Goal: Task Accomplishment & Management: Manage account settings

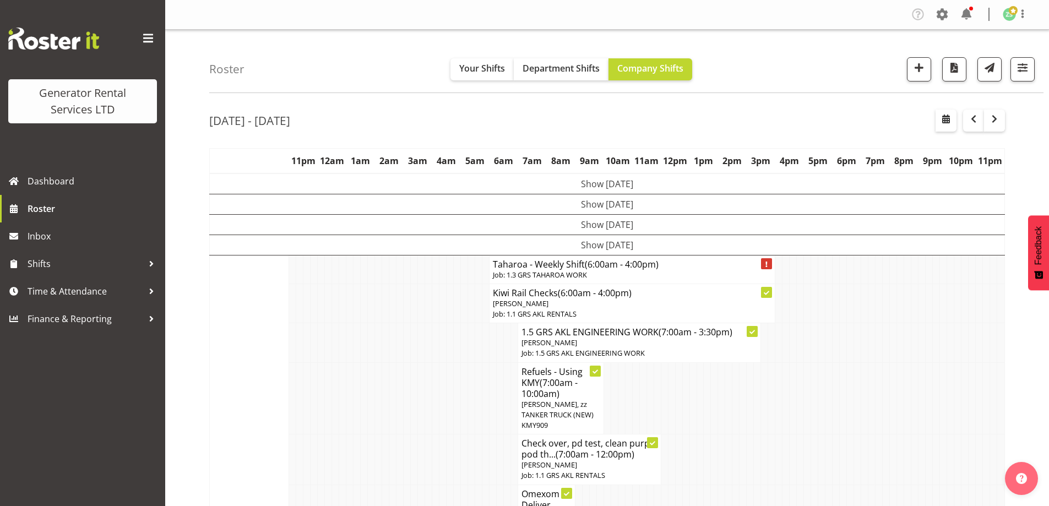
scroll to position [1254, 0]
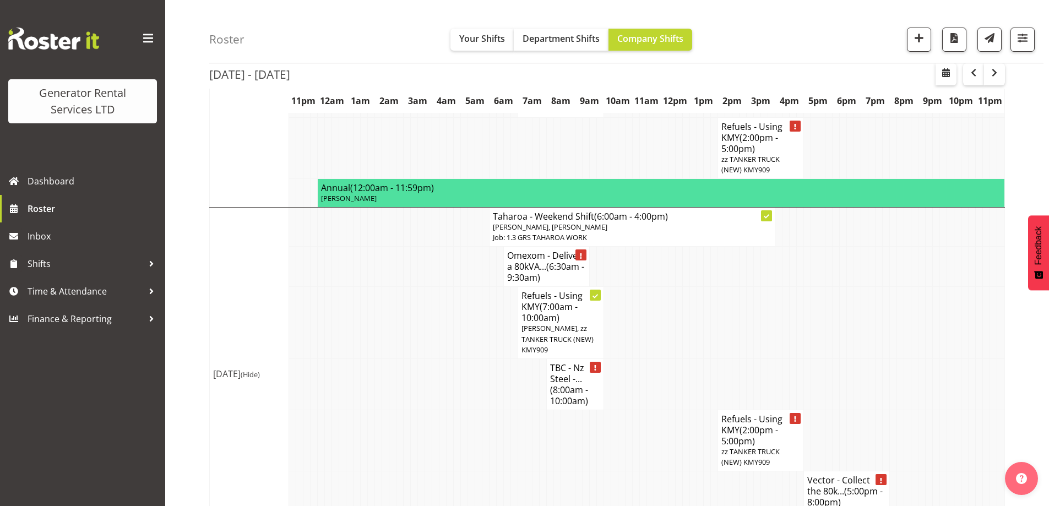
click at [310, 287] on td at bounding box center [307, 323] width 7 height 72
click at [488, 359] on td at bounding box center [485, 384] width 7 height 51
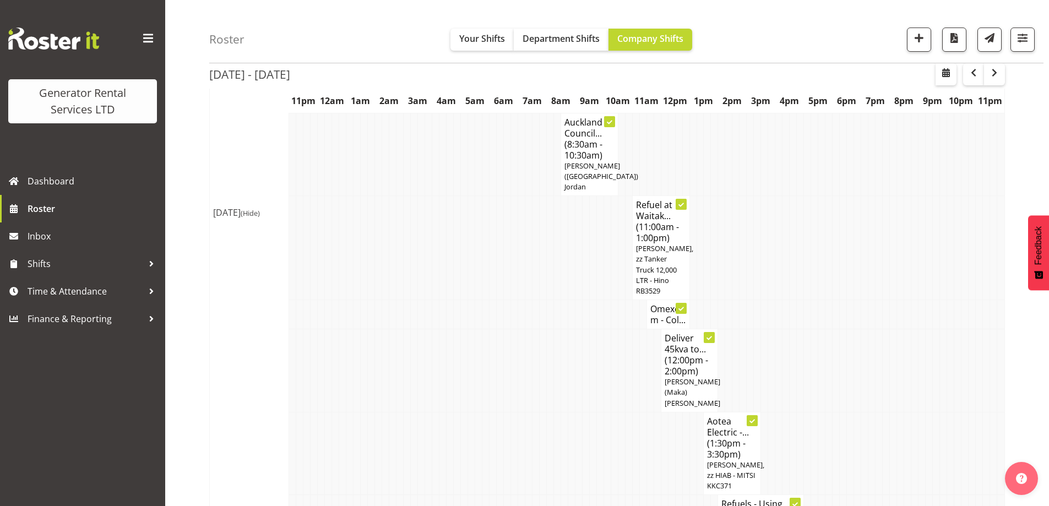
scroll to position [538, 0]
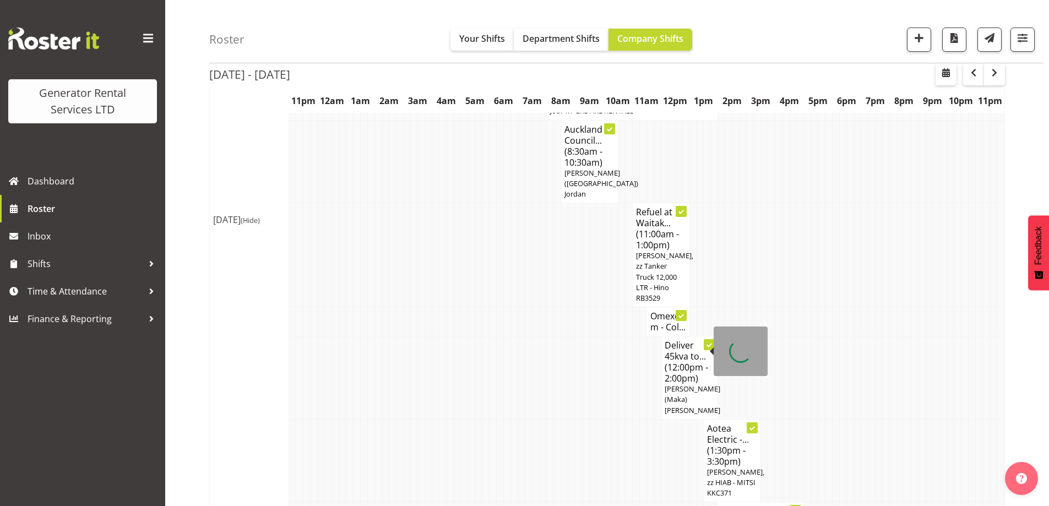
click at [598, 419] on td at bounding box center [600, 460] width 7 height 83
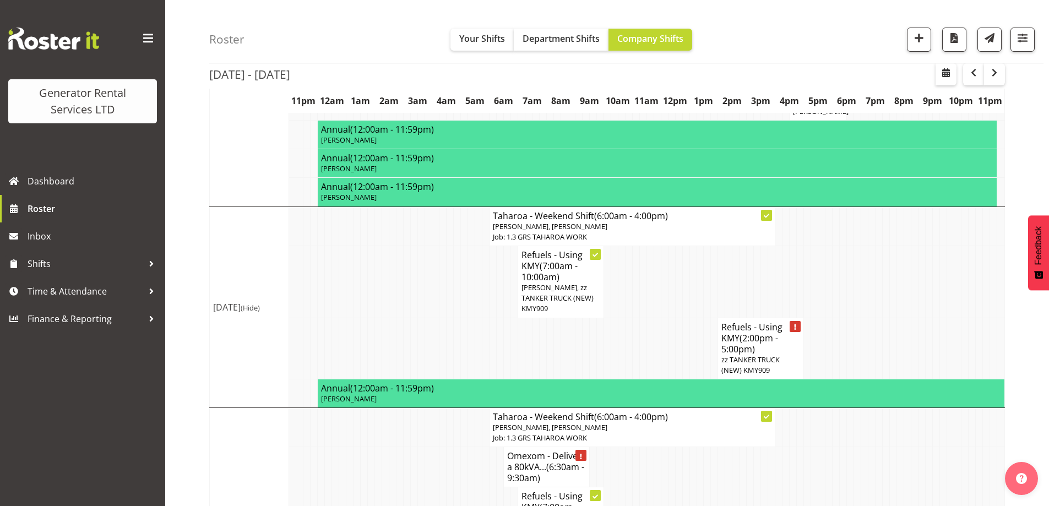
scroll to position [1033, 0]
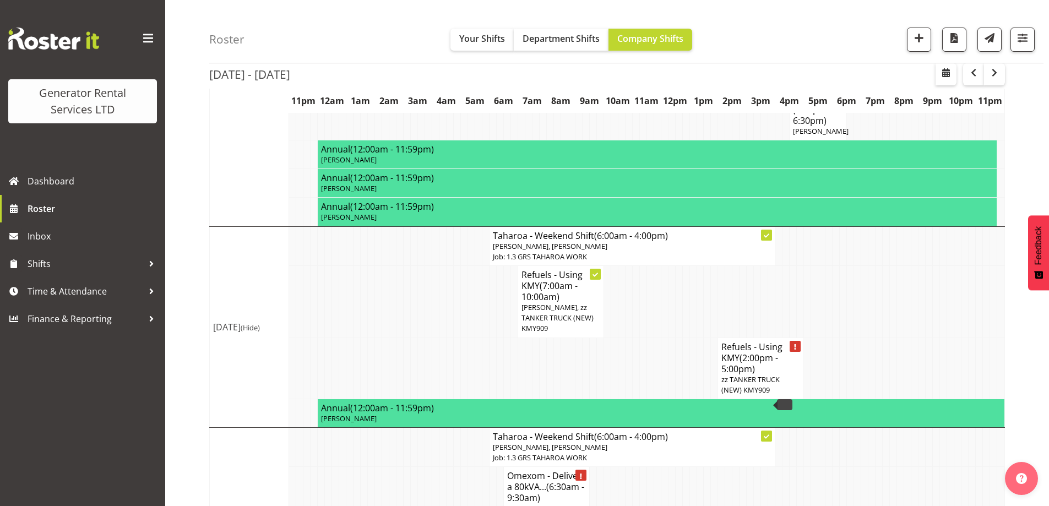
click at [604, 338] on td at bounding box center [607, 368] width 7 height 61
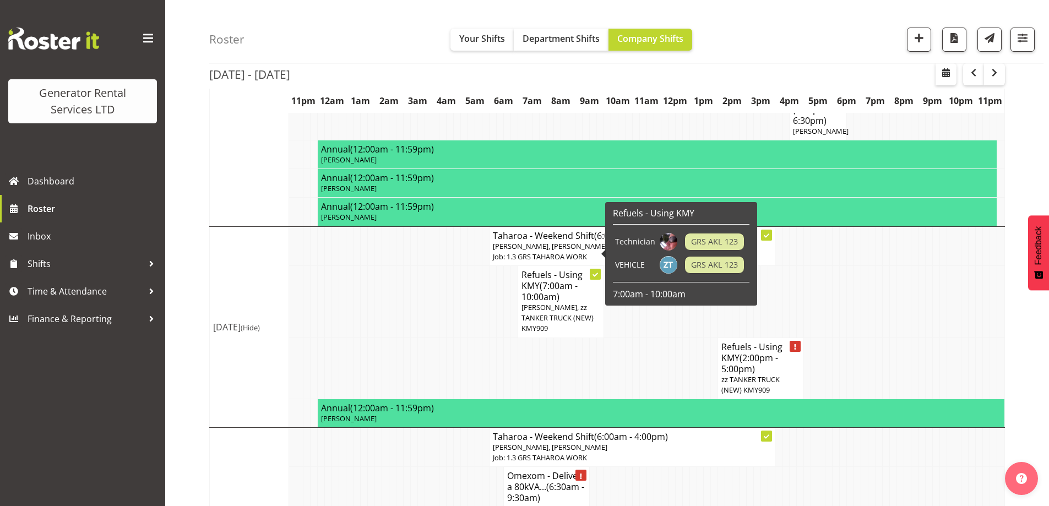
click at [419, 338] on td at bounding box center [421, 368] width 7 height 61
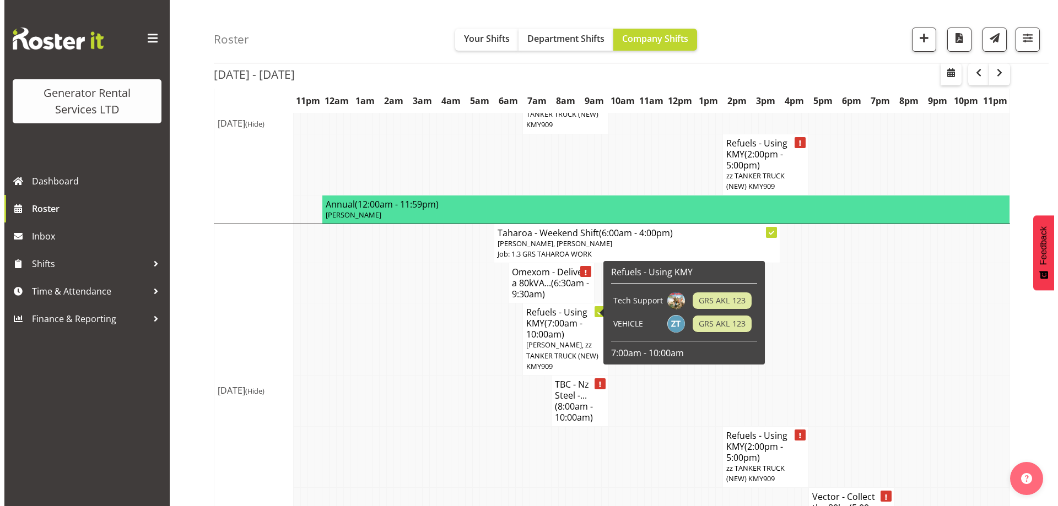
scroll to position [1254, 0]
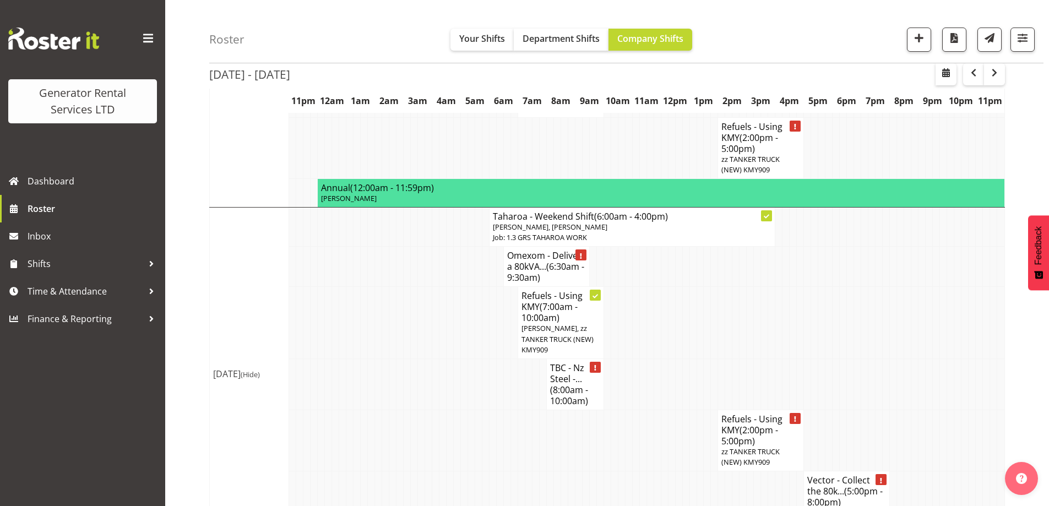
click at [335, 365] on td at bounding box center [335, 384] width 7 height 51
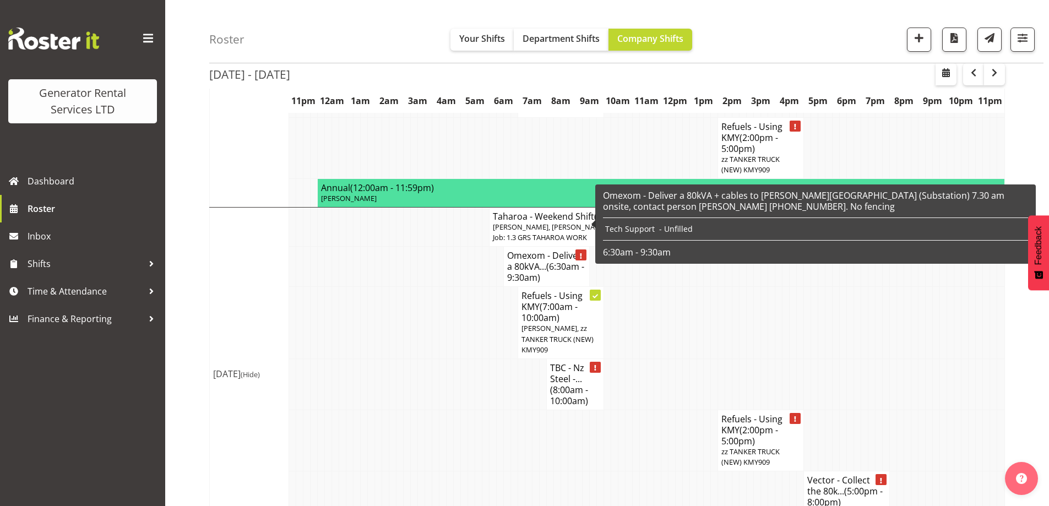
click at [534, 250] on h4 "Omexom - Deliver a 80kVA... (6:30am - 9:30am)" at bounding box center [546, 266] width 79 height 33
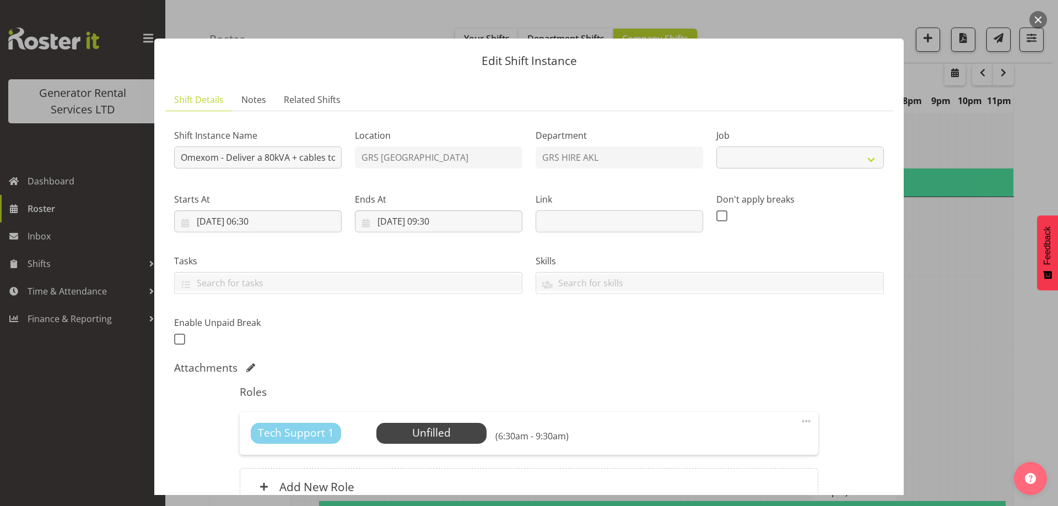
select select "7504"
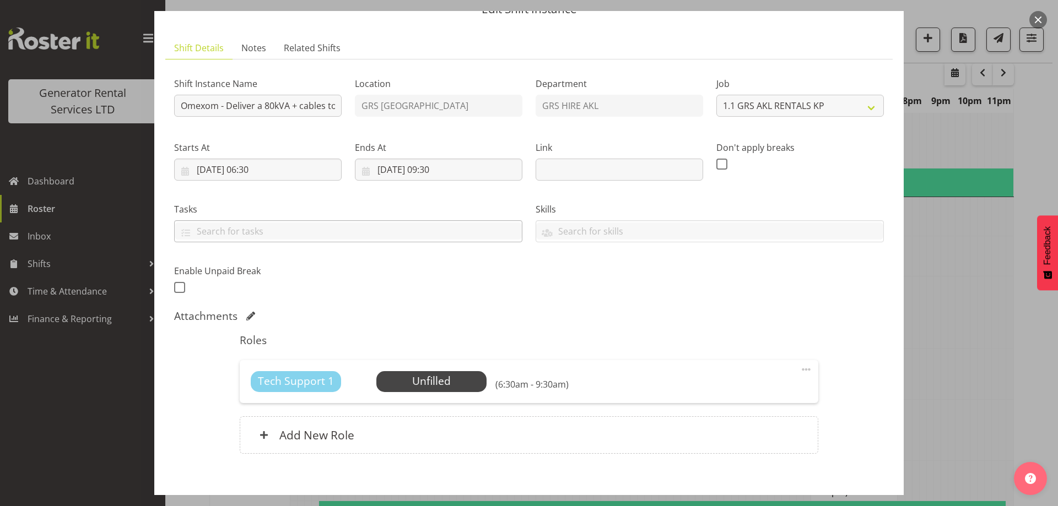
scroll to position [109, 0]
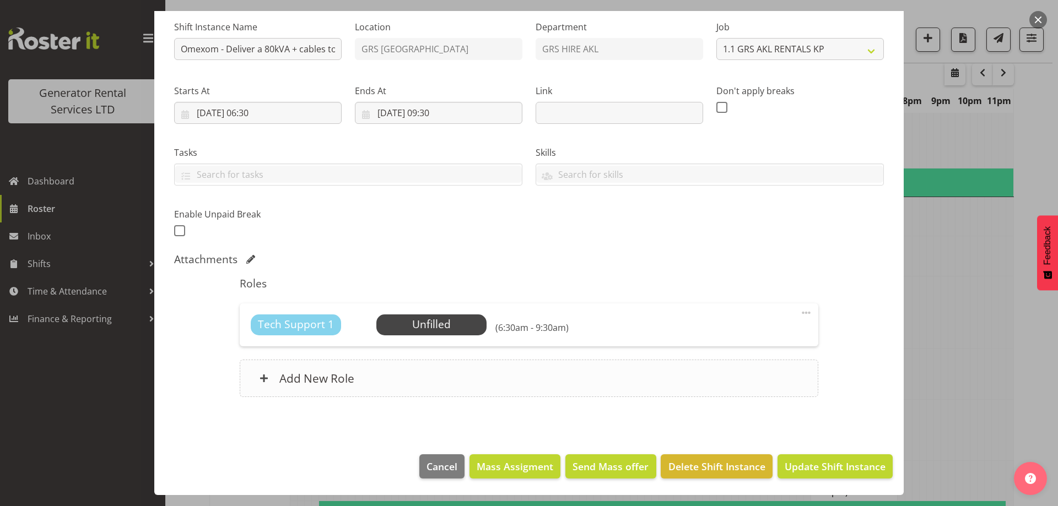
click at [554, 396] on div "Add New Role" at bounding box center [529, 378] width 578 height 37
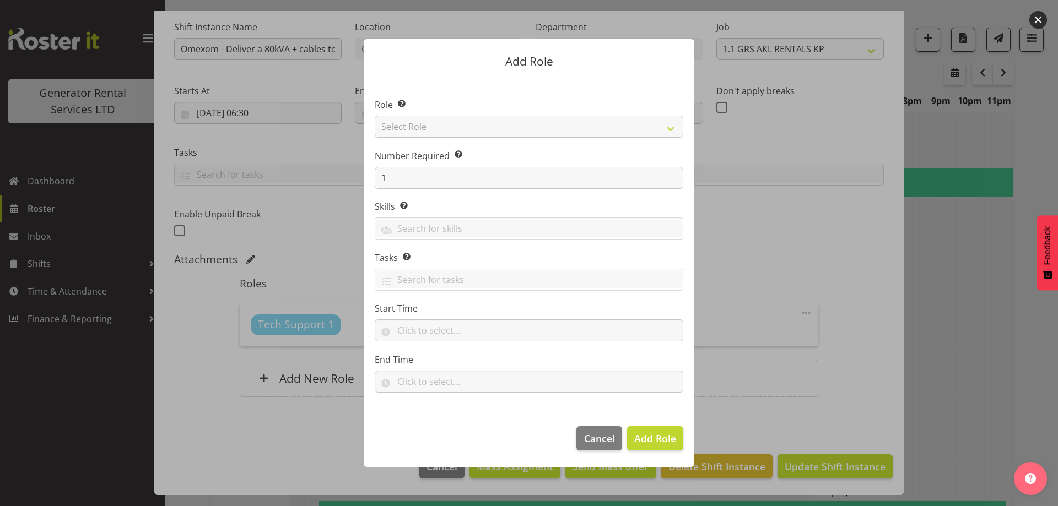
drag, startPoint x: 725, startPoint y: 238, endPoint x: 474, endPoint y: 146, distance: 267.5
click at [708, 231] on form "Add Role Role Select the role you wish to add to the shift. Select Role Account…" at bounding box center [528, 253] width 529 height 483
click at [414, 128] on select "Select Role Account Manager Electrician Engineering GM HSEQ manager MECH Mechan…" at bounding box center [529, 127] width 308 height 22
select select "21"
click at [375, 116] on select "Select Role Account Manager Electrician Engineering GM HSEQ manager MECH Mechan…" at bounding box center [529, 127] width 308 height 22
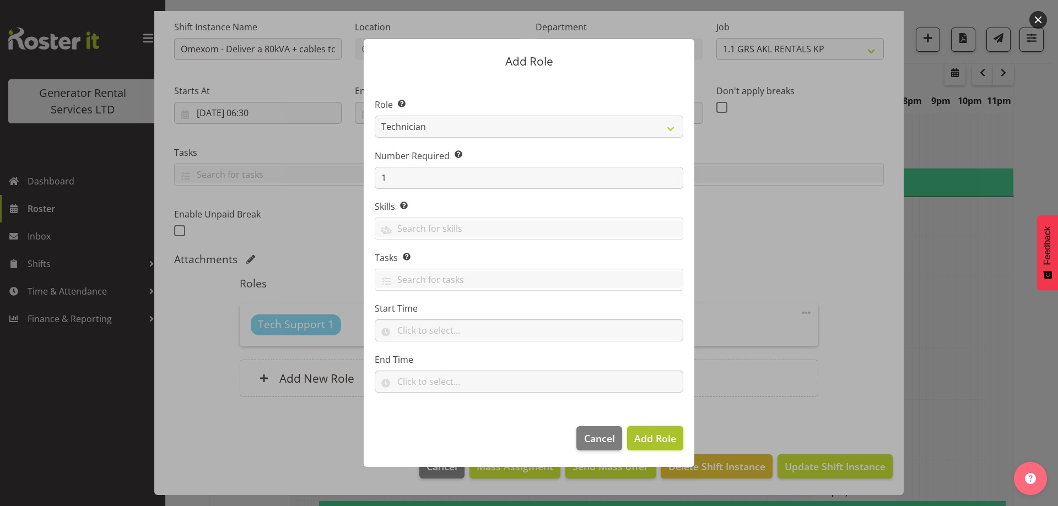
click at [658, 438] on span "Add Role" at bounding box center [655, 438] width 42 height 13
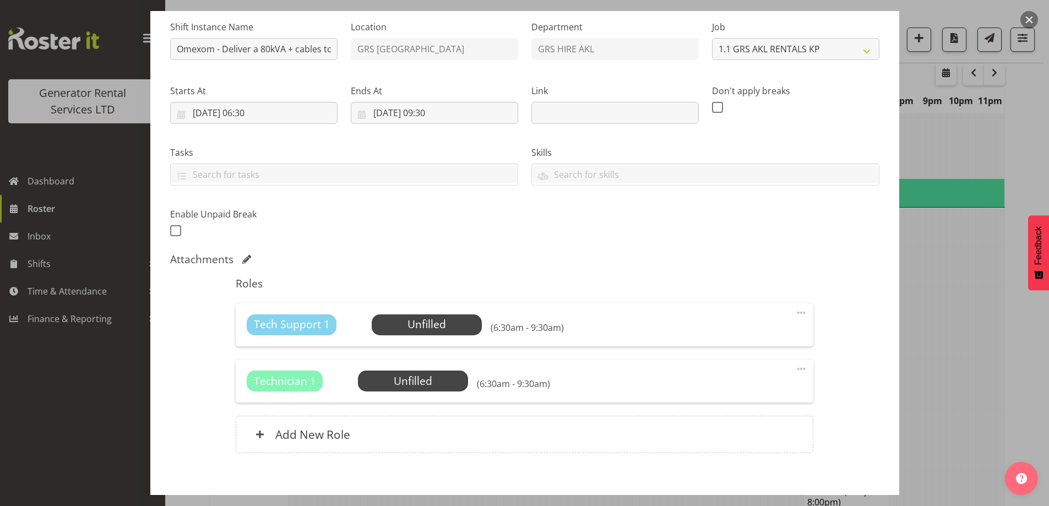
click at [795, 311] on span at bounding box center [801, 312] width 13 height 13
click at [737, 373] on link "Delete" at bounding box center [755, 377] width 106 height 20
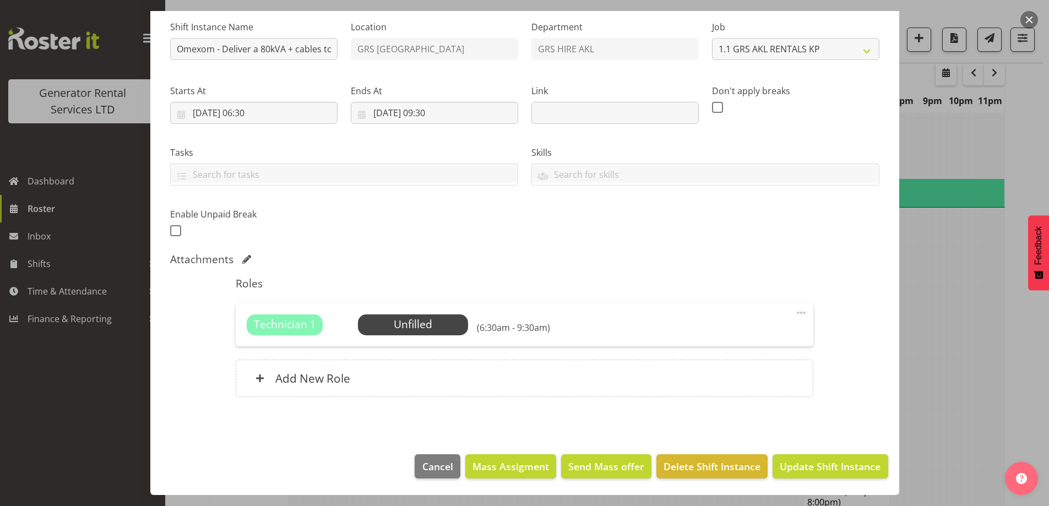
click at [379, 312] on div "Technician 1 Unfilled Select Employee (6:30am - 9:30am) Edit Cover Role Delete" at bounding box center [525, 325] width 578 height 43
click at [388, 321] on span "Select Employee" at bounding box center [413, 325] width 82 height 16
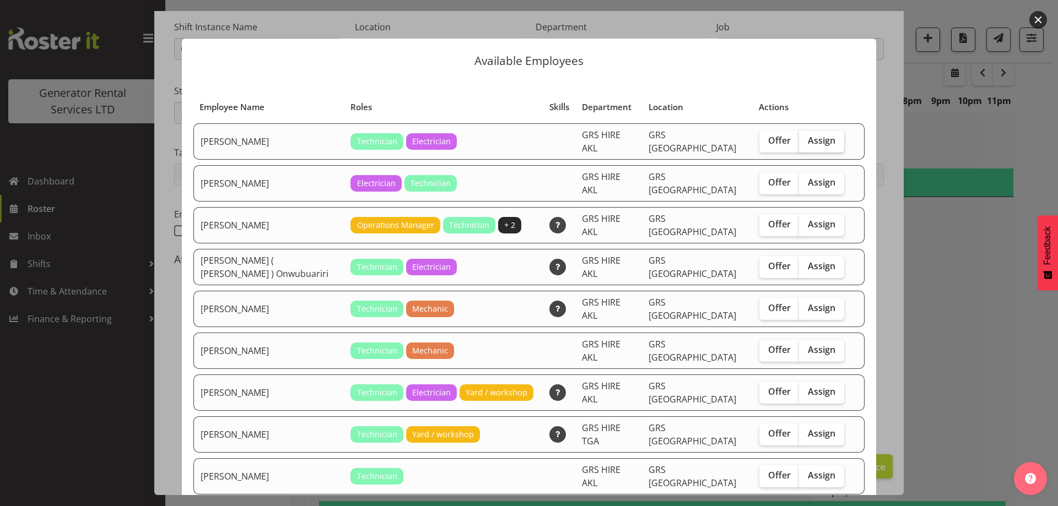
click at [827, 142] on label "Assign" at bounding box center [821, 142] width 45 height 22
click at [806, 142] on input "Assign" at bounding box center [802, 140] width 7 height 7
checkbox input "true"
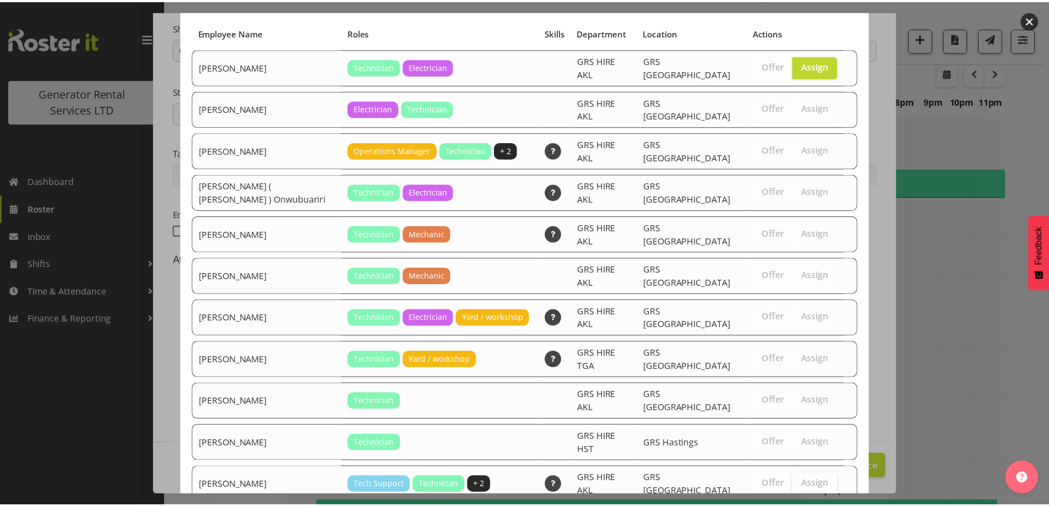
scroll to position [104, 0]
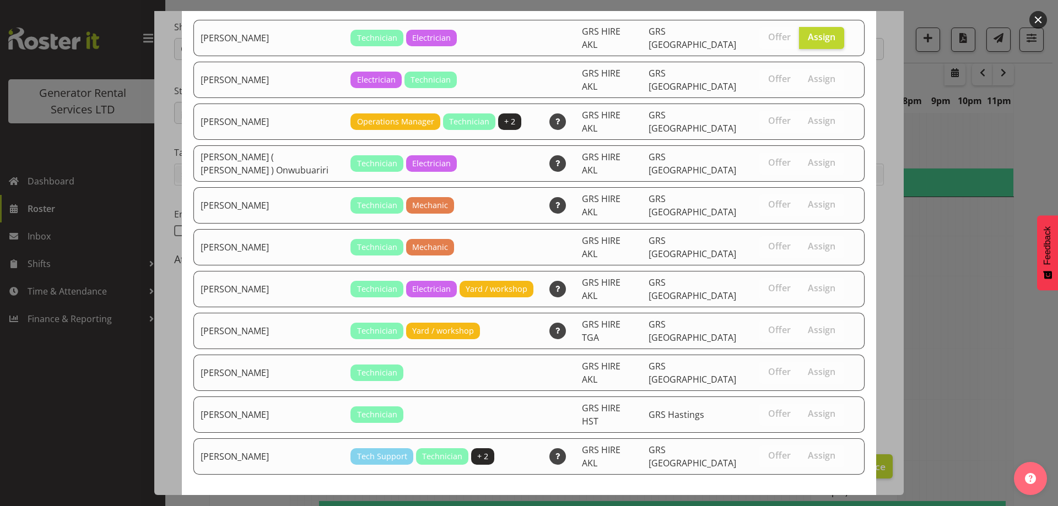
click at [835, 506] on span "Assign [PERSON_NAME]" at bounding box center [801, 514] width 111 height 13
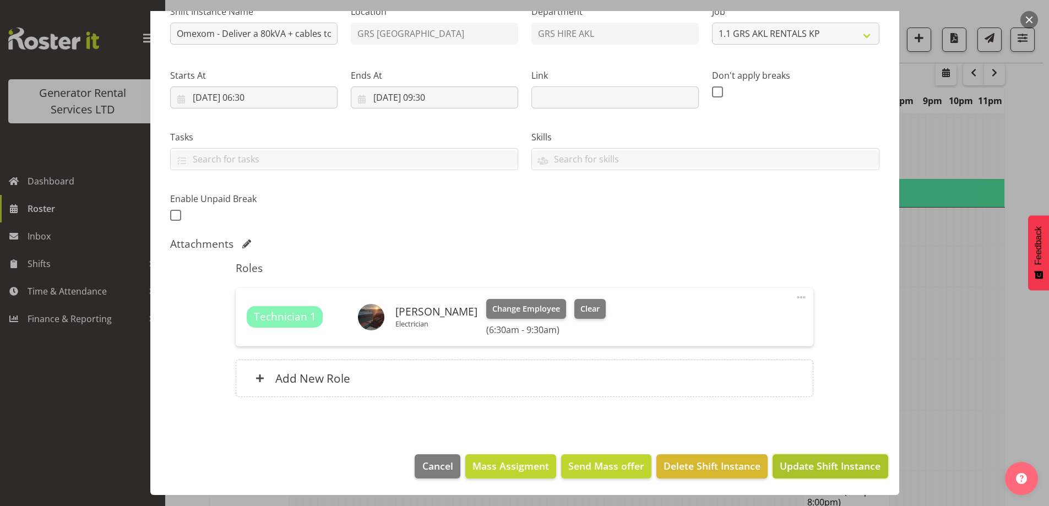
click at [811, 465] on span "Update Shift Instance" at bounding box center [830, 466] width 101 height 14
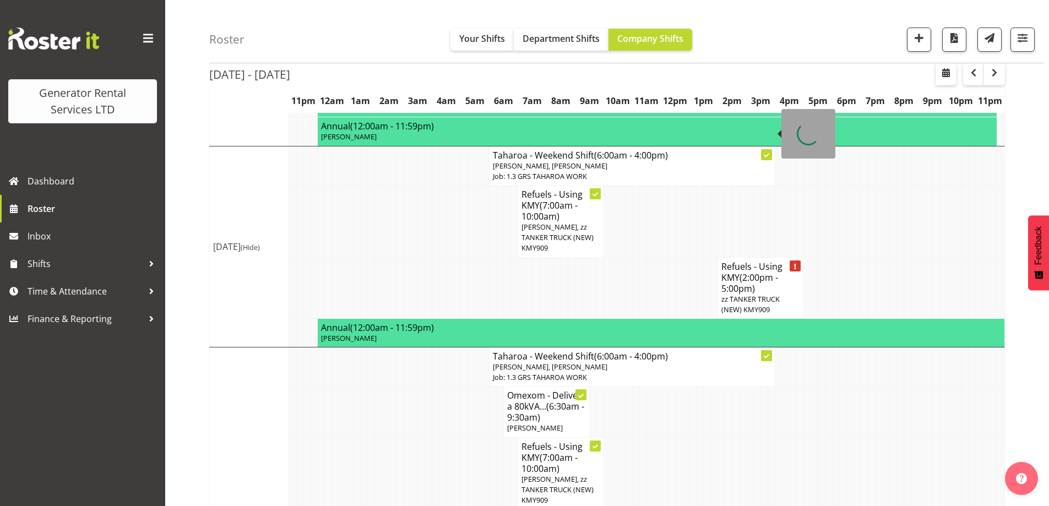
scroll to position [1193, 0]
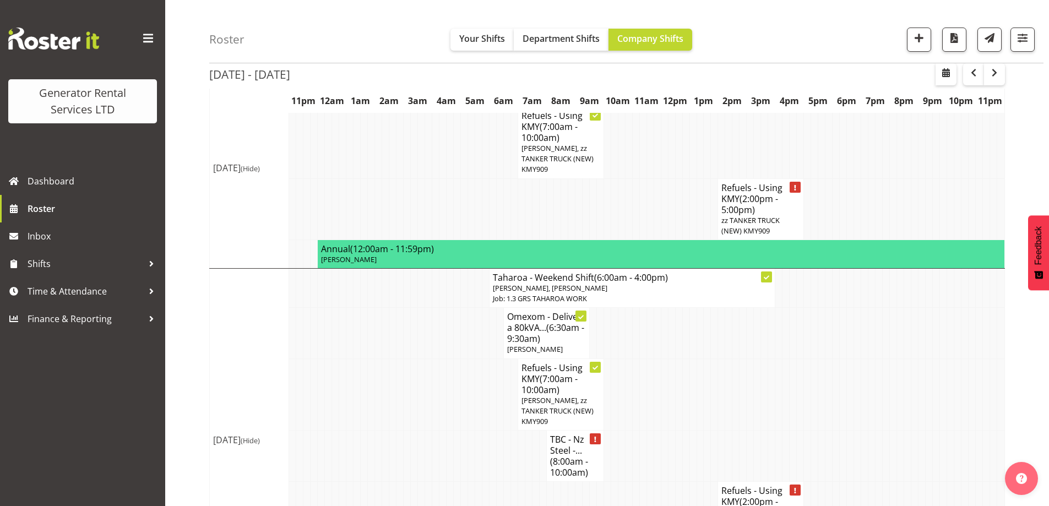
click at [418, 431] on td at bounding box center [421, 456] width 7 height 51
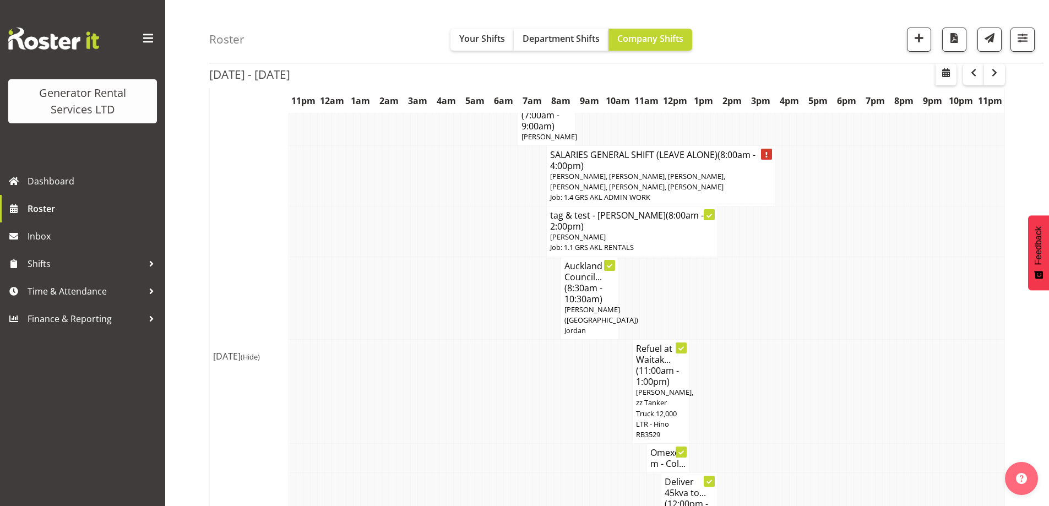
scroll to position [383, 0]
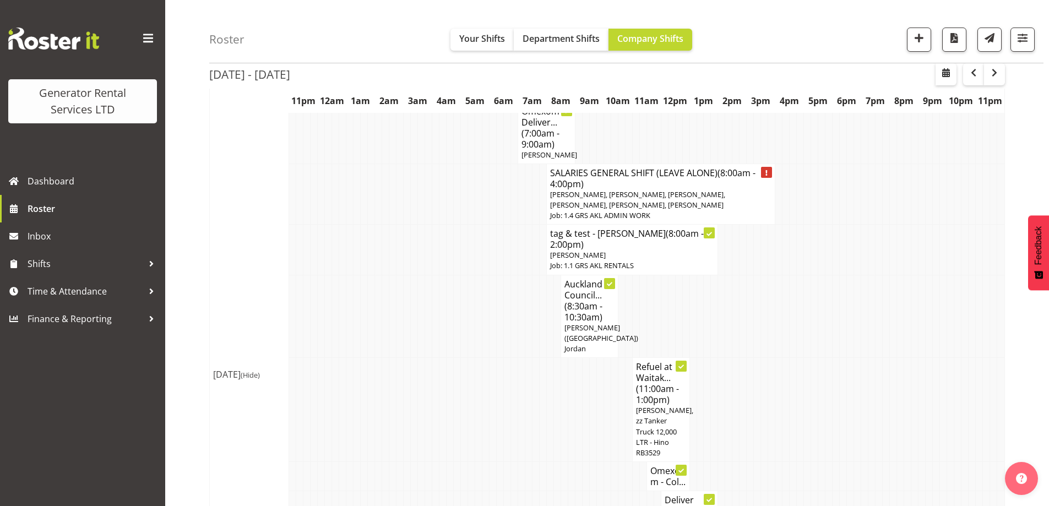
click at [501, 462] on td at bounding box center [499, 476] width 7 height 29
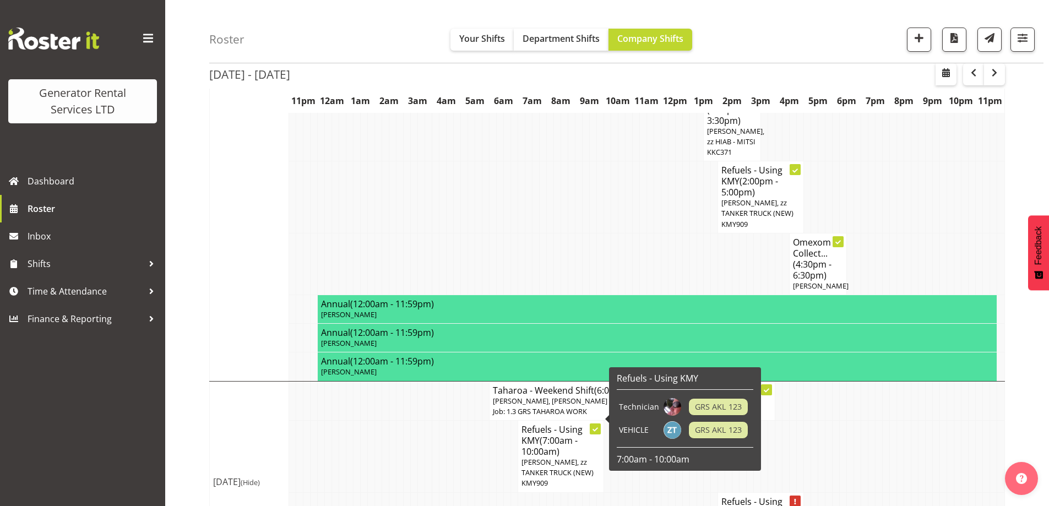
scroll to position [1154, 0]
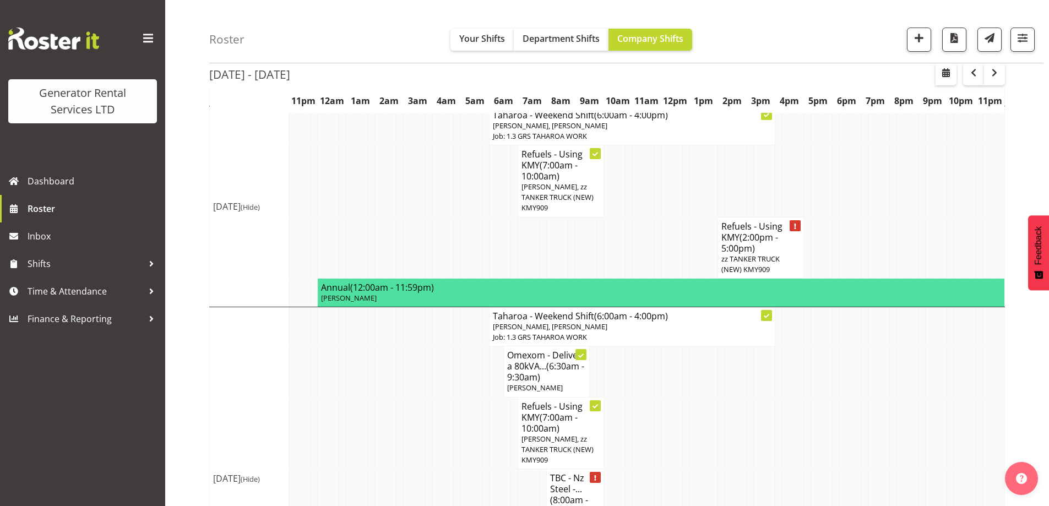
click at [437, 405] on td at bounding box center [435, 433] width 7 height 72
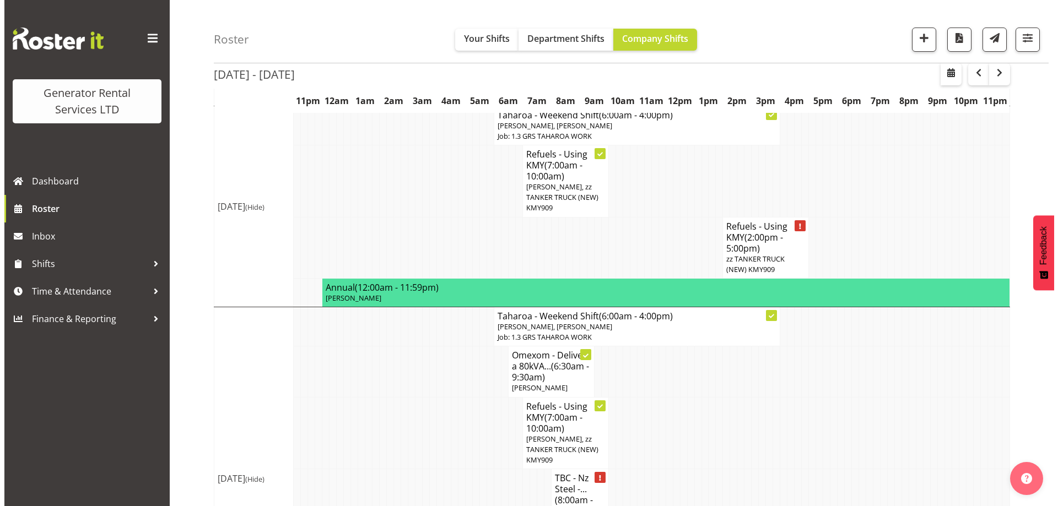
scroll to position [1264, 0]
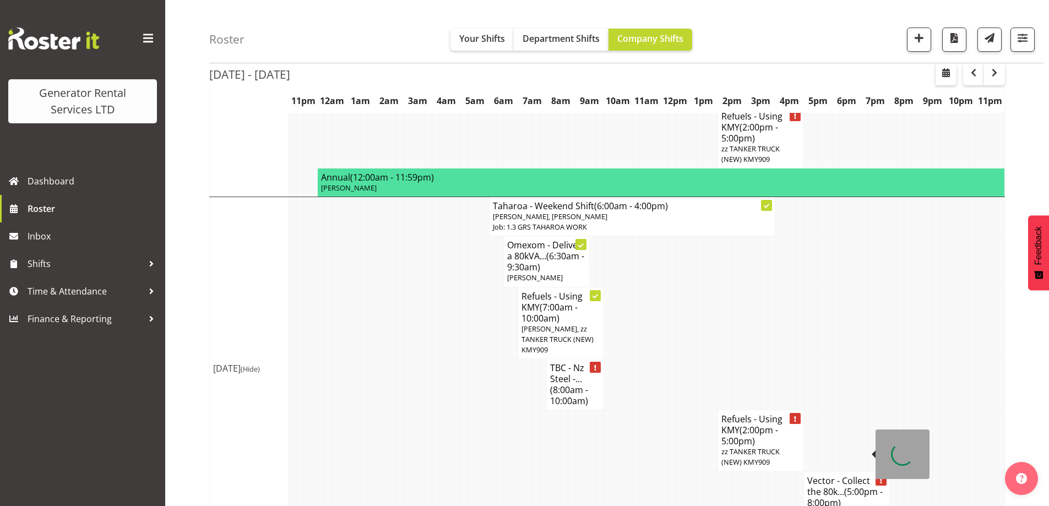
click at [856, 475] on h4 "Vector - Collect the 80k... (5:00pm - 8:00pm)" at bounding box center [847, 491] width 79 height 33
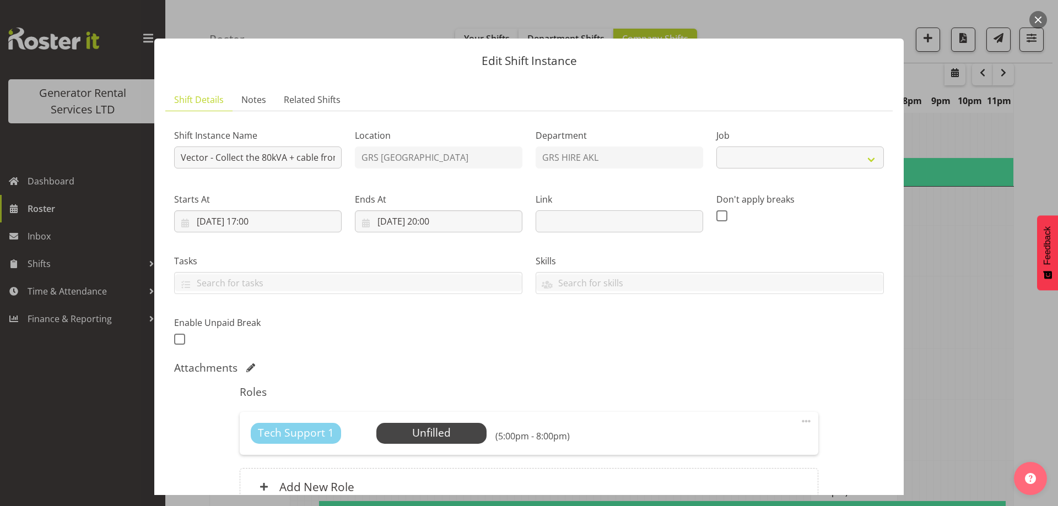
select select "7504"
click at [485, 426] on div "Tech Support 1 Unfilled Select Employee (5:00pm - 8:00pm)" at bounding box center [529, 433] width 556 height 21
click at [467, 431] on span "Select Employee" at bounding box center [431, 433] width 82 height 16
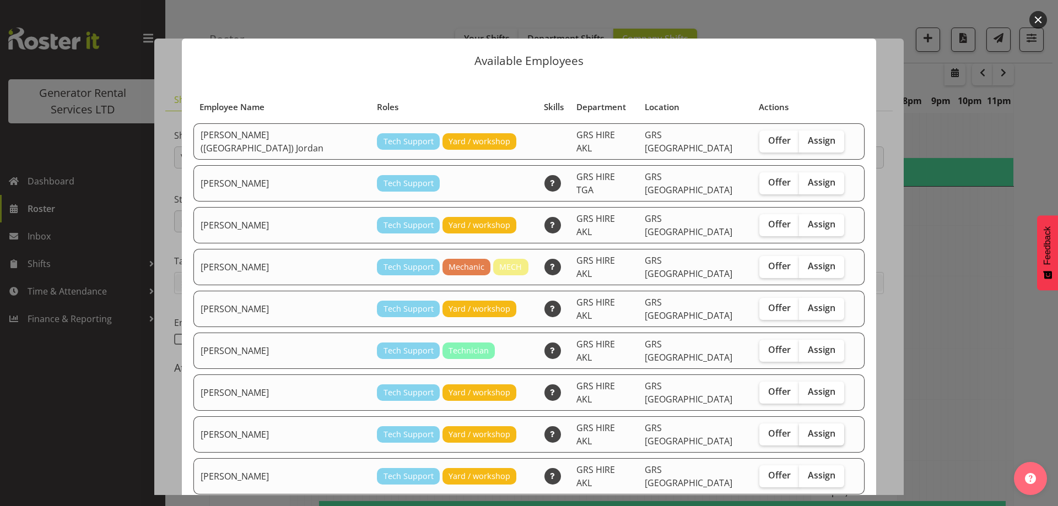
click at [808, 428] on span "Assign" at bounding box center [822, 433] width 28 height 11
click at [799, 430] on input "Assign" at bounding box center [802, 433] width 7 height 7
checkbox input "true"
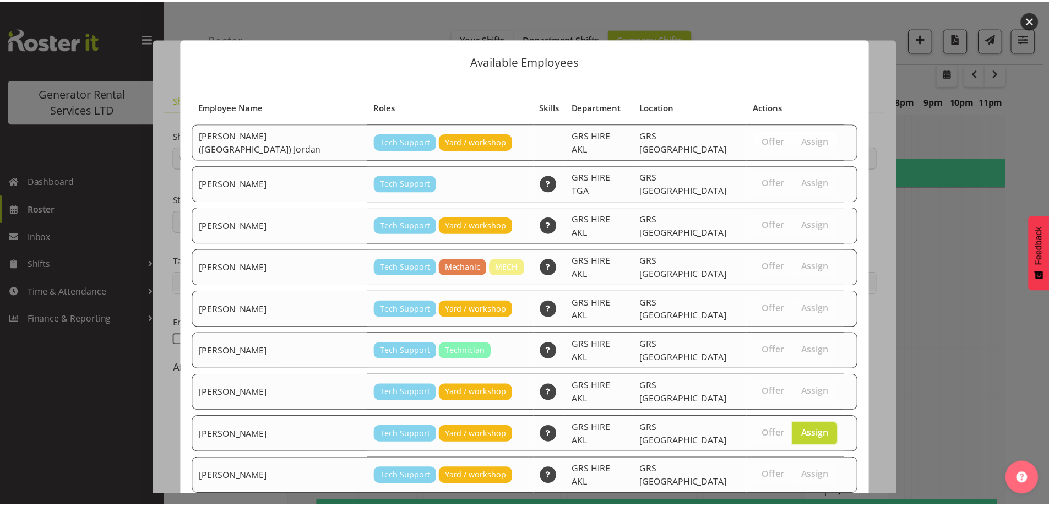
scroll to position [178, 0]
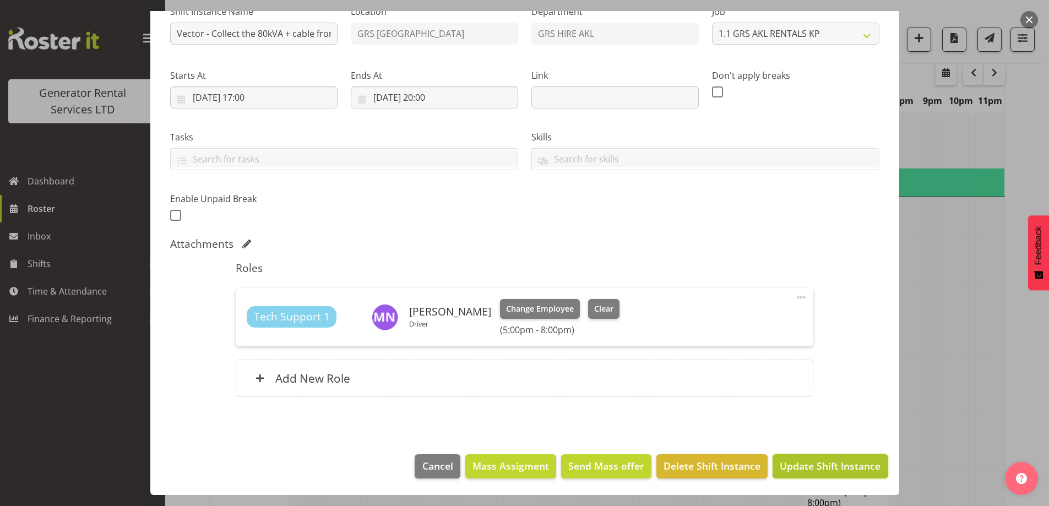
click at [810, 476] on button "Update Shift Instance" at bounding box center [830, 466] width 115 height 24
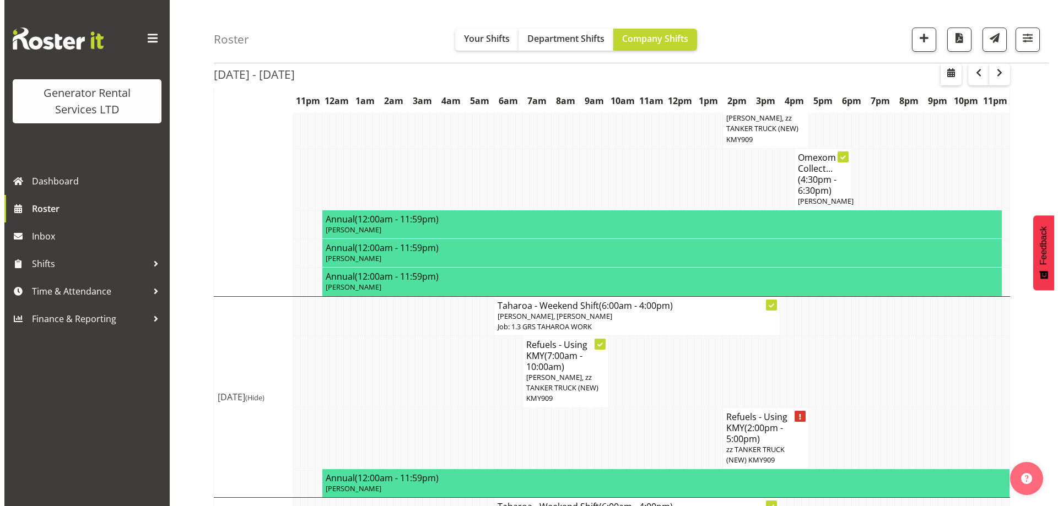
scroll to position [1027, 0]
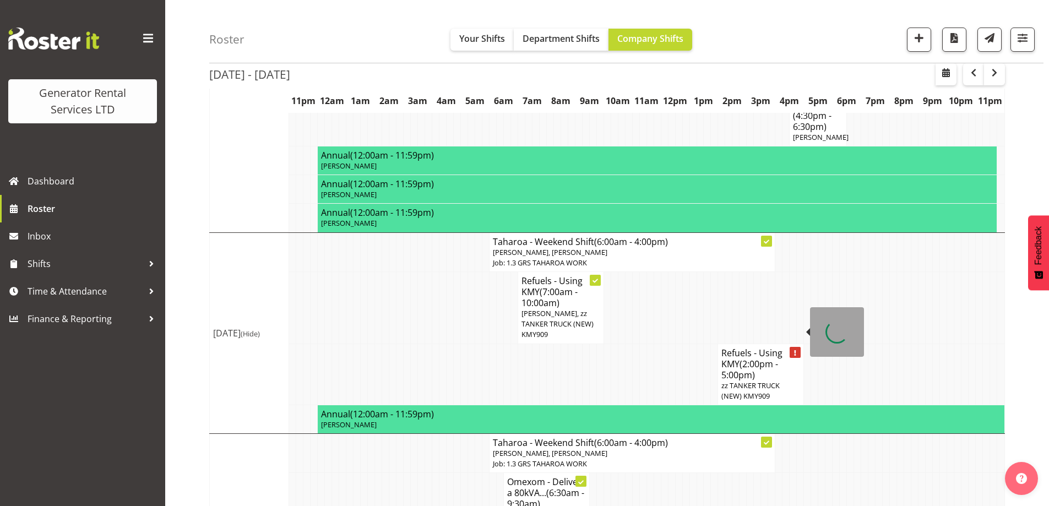
click at [732, 358] on span "(2:00pm - 5:00pm)" at bounding box center [750, 369] width 57 height 23
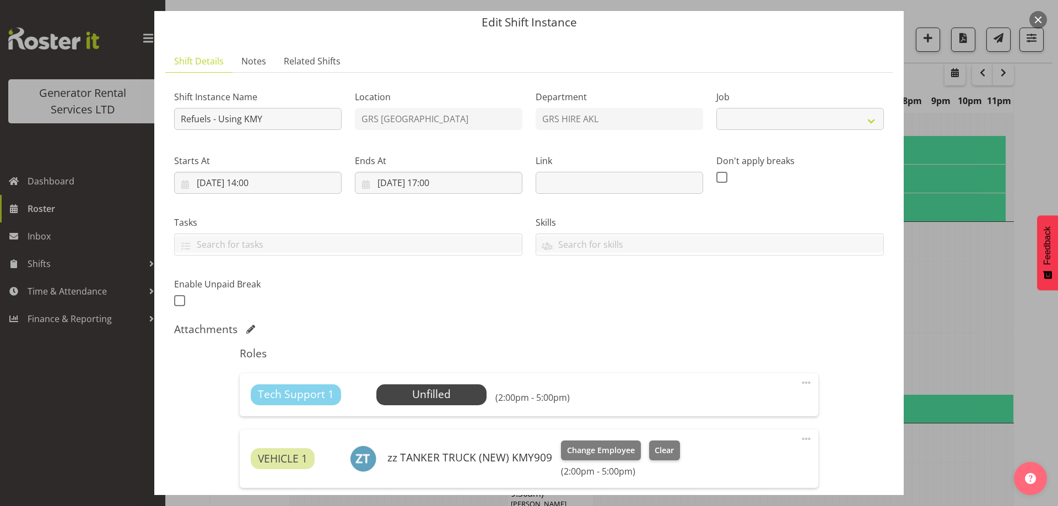
scroll to position [55, 0]
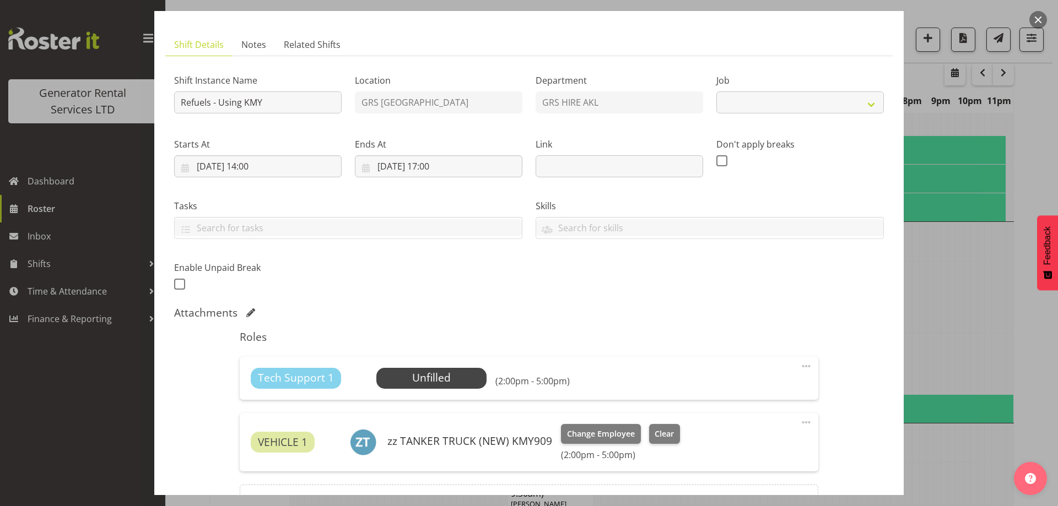
select select "9"
click at [446, 396] on div "Tech Support 1 Unfilled Select Employee (2:00pm - 5:00pm) Edit Cover Role Delete" at bounding box center [529, 378] width 578 height 43
click at [451, 388] on span "Select Employee" at bounding box center [431, 378] width 110 height 21
